Goal: Find specific page/section: Find specific page/section

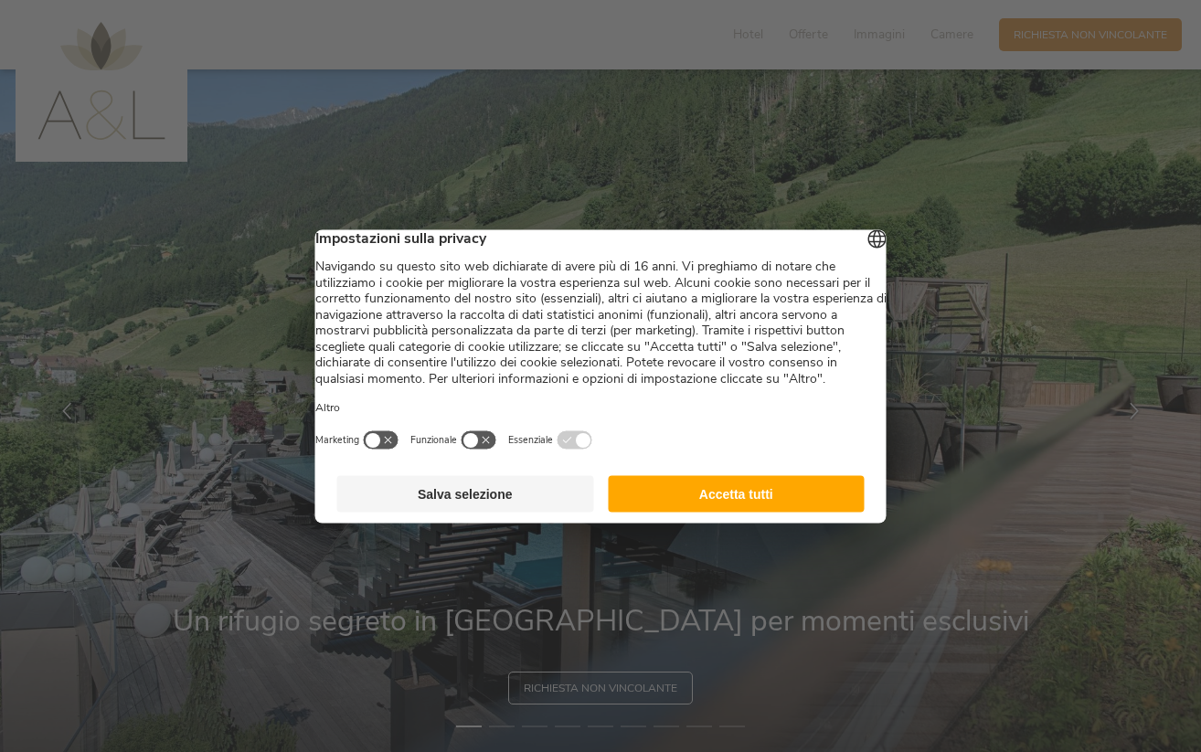
click at [707, 511] on button "Accetta tutti" at bounding box center [736, 493] width 257 height 37
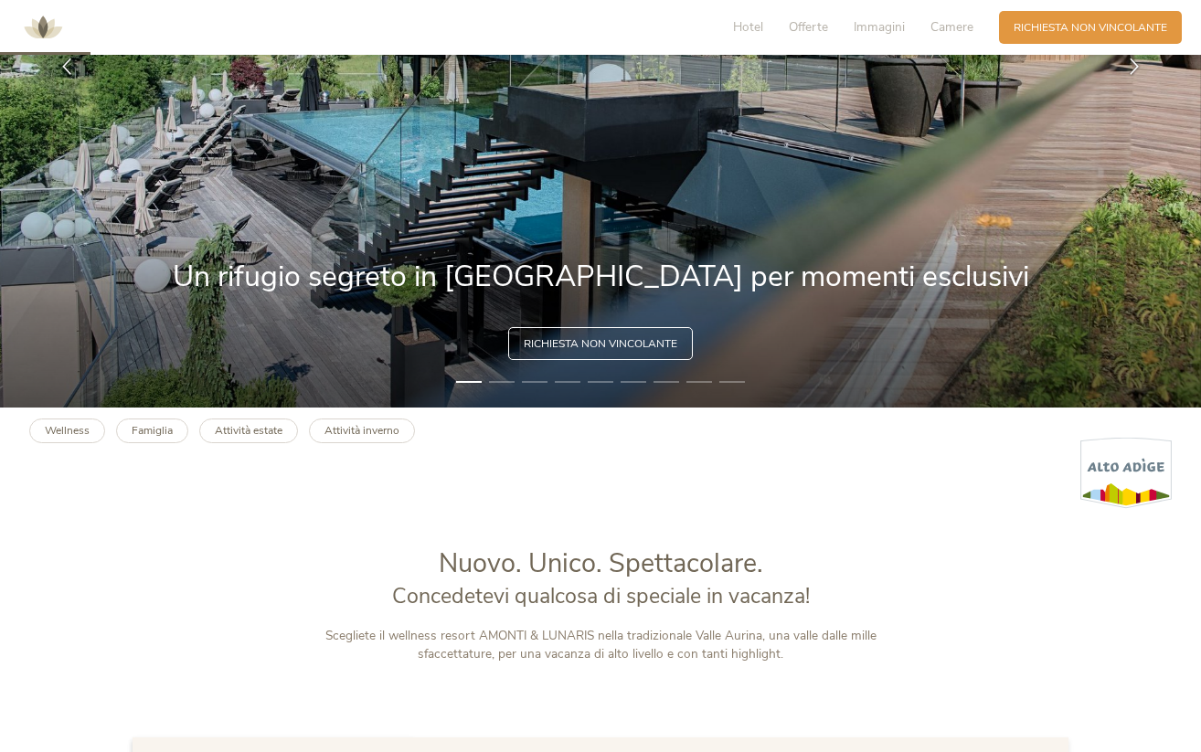
scroll to position [346, 0]
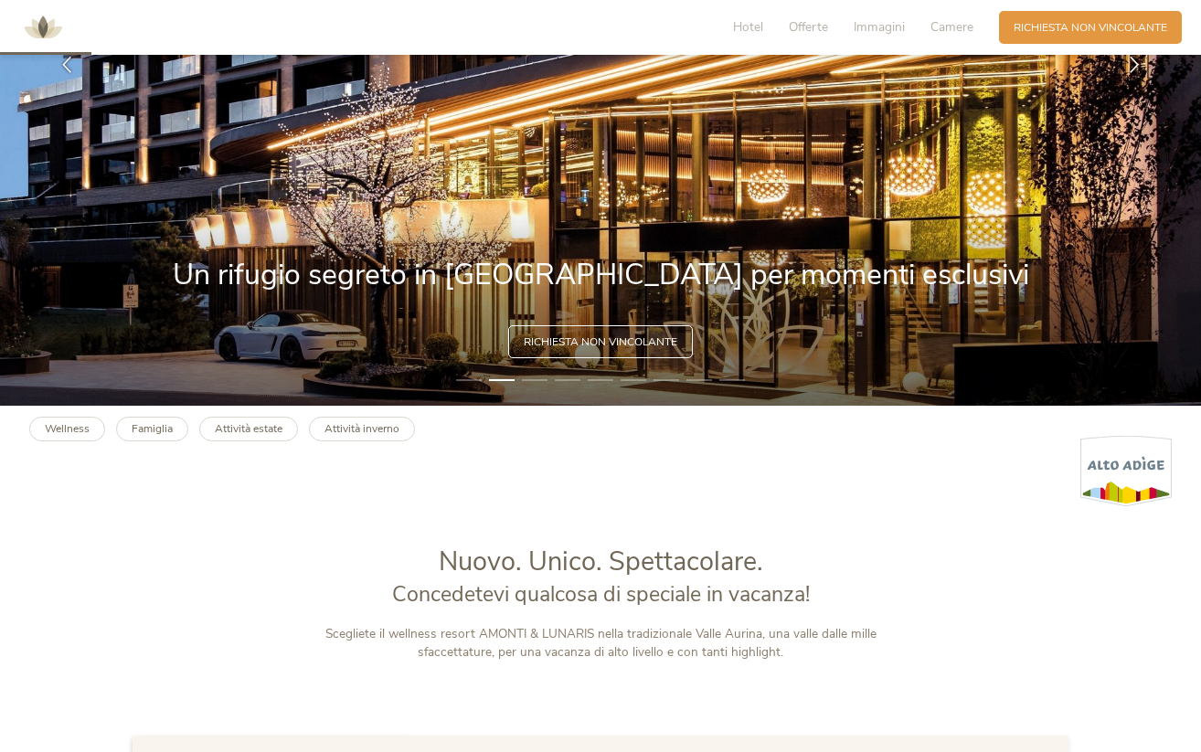
click at [537, 386] on li "3" at bounding box center [535, 380] width 26 height 15
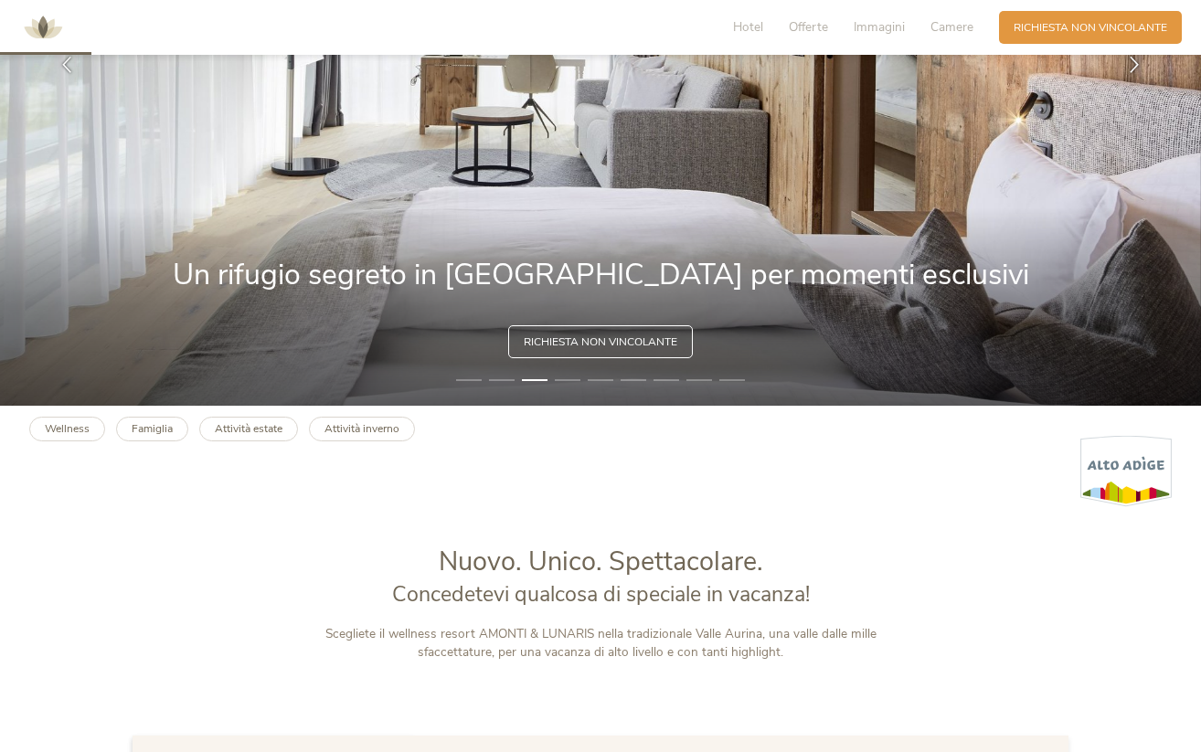
click at [559, 382] on li "4" at bounding box center [568, 380] width 26 height 15
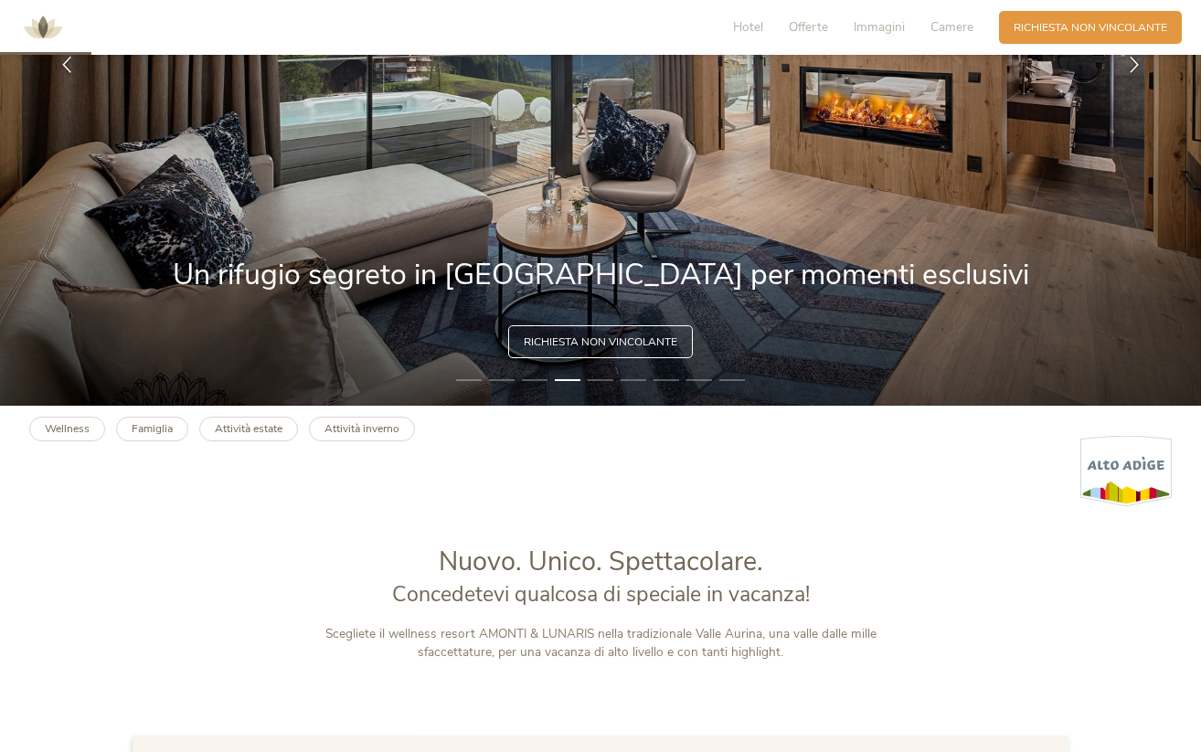
click at [593, 384] on li "5" at bounding box center [601, 380] width 26 height 15
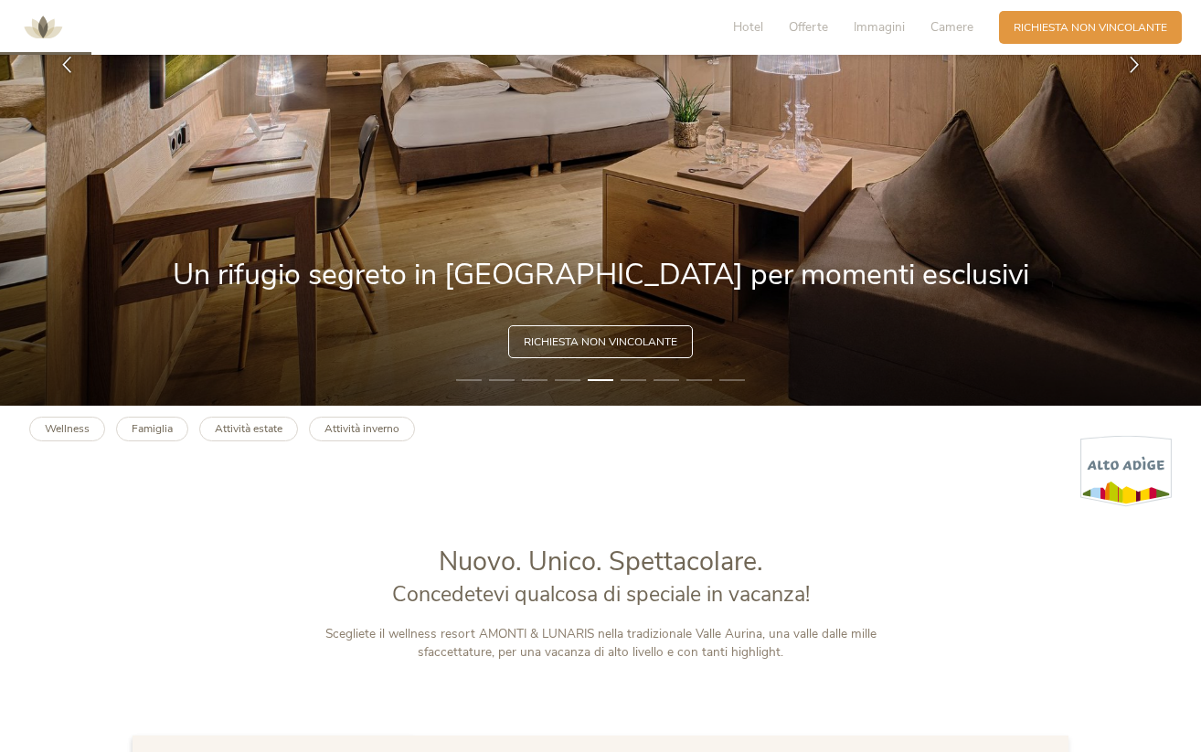
click at [630, 380] on li "6" at bounding box center [633, 380] width 26 height 15
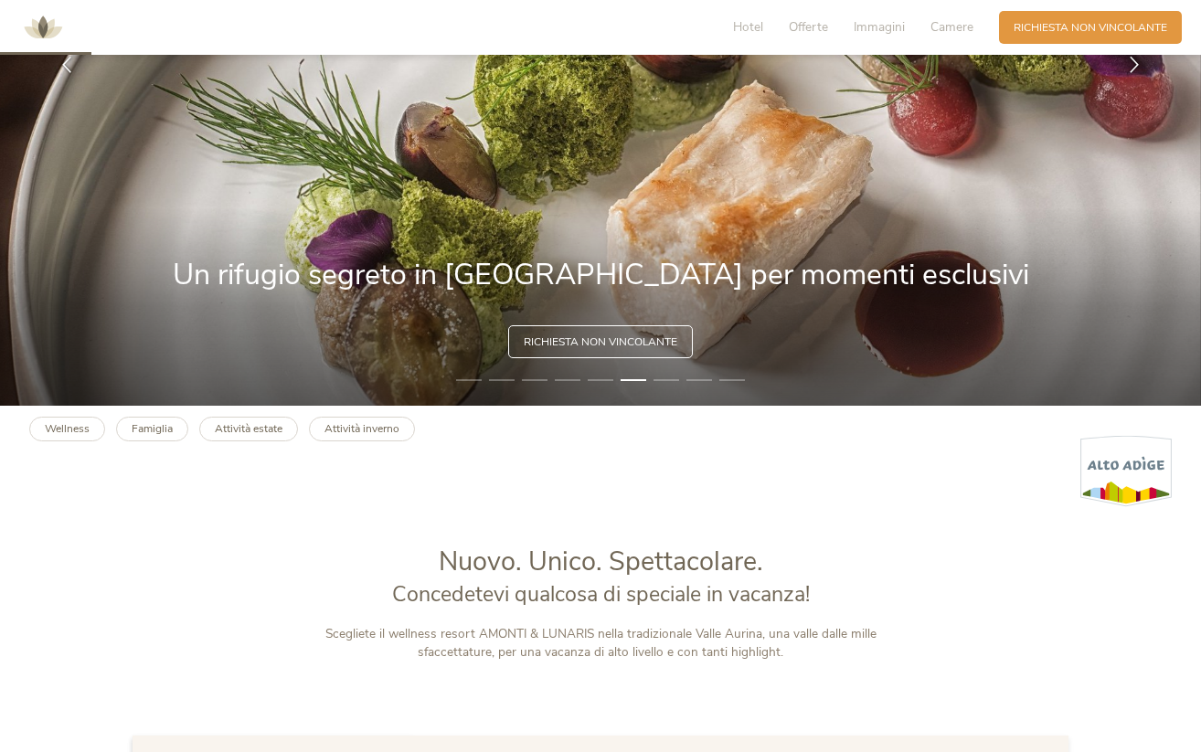
click at [667, 376] on li "7" at bounding box center [666, 380] width 26 height 15
click at [666, 382] on li "7" at bounding box center [666, 380] width 26 height 15
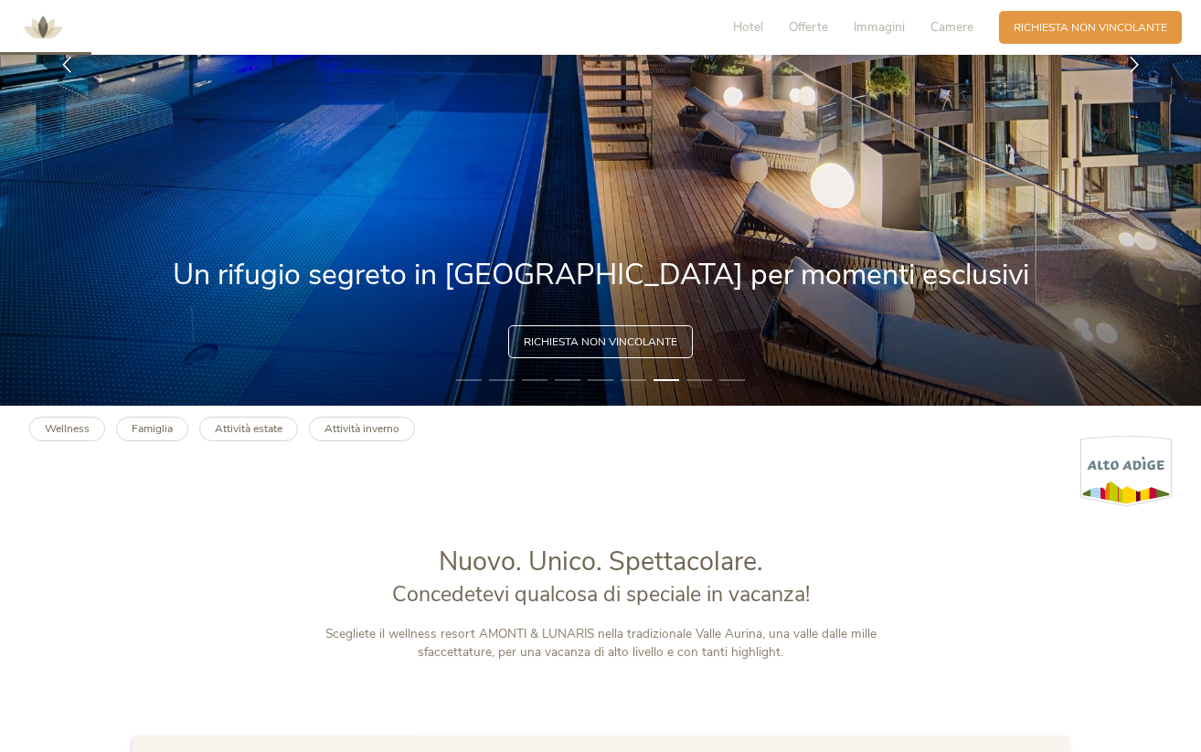
click at [708, 376] on li "8" at bounding box center [699, 380] width 26 height 15
click at [162, 429] on b "Famiglia" at bounding box center [152, 428] width 41 height 15
